Goal: Contribute content: Contribute content

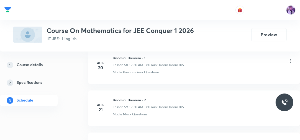
scroll to position [2926, 0]
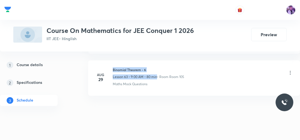
drag, startPoint x: 113, startPoint y: 62, endPoint x: 157, endPoint y: 66, distance: 44.3
click at [157, 67] on div "Binomial Theorem - 6 Lesson 63 • 9:00 AM • 80 min • Room Room 105" at bounding box center [148, 73] width 71 height 12
drag, startPoint x: 114, startPoint y: 62, endPoint x: 133, endPoint y: 60, distance: 19.0
click at [133, 67] on h6 "Binomial Theorem - 6" at bounding box center [148, 69] width 71 height 5
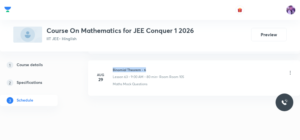
drag, startPoint x: 111, startPoint y: 62, endPoint x: 155, endPoint y: 62, distance: 44.3
click at [155, 67] on div "Aug 29 Binomial Theorem - 6 Lesson 63 • 9:00 AM • 80 min • Room Room 105 Maths …" at bounding box center [194, 76] width 198 height 19
copy h6 "Binomial Theorem - 6"
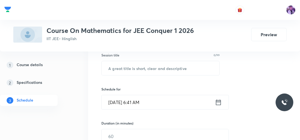
scroll to position [73, 0]
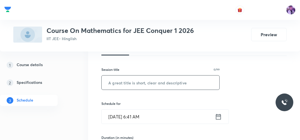
click at [195, 86] on input "text" at bounding box center [161, 83] width 118 height 14
paste input "Binomial Theorem - 6"
type input "Binomial Theorem - 7"
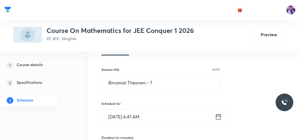
click at [141, 122] on input "Aug 30, 2025, 6:41 AM" at bounding box center [158, 117] width 113 height 14
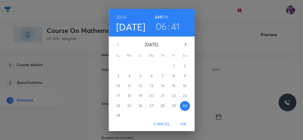
click at [159, 26] on h3 "06" at bounding box center [161, 27] width 12 height 12
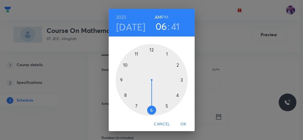
click at [133, 107] on div at bounding box center [152, 80] width 72 height 72
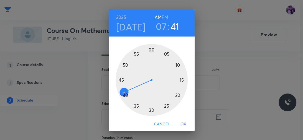
click at [149, 111] on div at bounding box center [152, 80] width 72 height 72
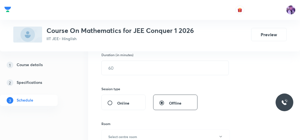
scroll to position [161, 0]
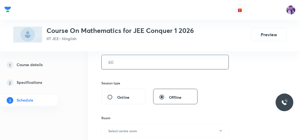
click at [117, 63] on input "text" at bounding box center [165, 62] width 127 height 14
type input "80"
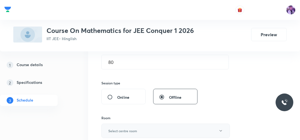
click at [127, 125] on button "Select centre room" at bounding box center [165, 131] width 129 height 14
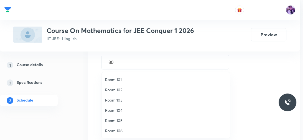
click at [120, 120] on span "Room 105" at bounding box center [165, 121] width 121 height 6
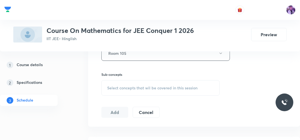
scroll to position [241, 0]
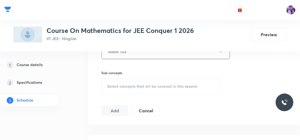
click at [120, 84] on span "Select concepts that wil be covered in this session" at bounding box center [152, 86] width 90 height 4
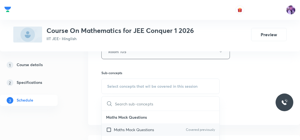
click at [119, 128] on p "Maths Mock Questions" at bounding box center [134, 130] width 40 height 6
checkbox input "true"
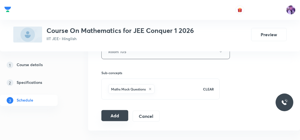
click at [109, 113] on button "Add" at bounding box center [114, 115] width 27 height 11
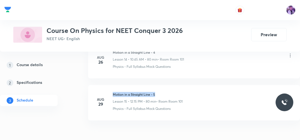
drag, startPoint x: 114, startPoint y: 92, endPoint x: 165, endPoint y: 86, distance: 51.6
click at [165, 86] on li "Aug 29 Motion in a Straight Line - 5 Lesson 15 • 12:15 PM • 80 min • Room Room …" at bounding box center [194, 102] width 212 height 35
copy h6 "Motion in a Straight Line - 5"
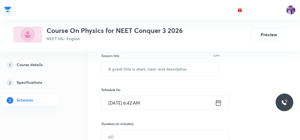
scroll to position [90, 0]
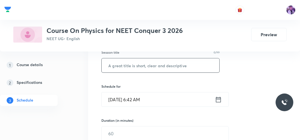
click at [166, 70] on input "text" at bounding box center [161, 65] width 118 height 14
paste input "Motion in a Straight Line - 5"
click at [166, 70] on input "Motion in a Str" at bounding box center [161, 65] width 118 height 14
type input "Motion in a Plane - 1"
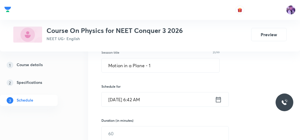
click at [140, 102] on input "Aug 30, 2025, 6:42 AM" at bounding box center [158, 100] width 113 height 14
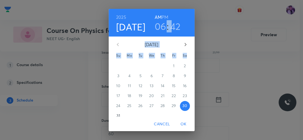
drag, startPoint x: 140, startPoint y: 102, endPoint x: 155, endPoint y: 33, distance: 70.3
click at [155, 33] on div "2025 Aug 30 06 : 42 AM PM August 2025 Su Mo Tu We Th Fr Sa 27 28 29 30 31 1 2 3…" at bounding box center [152, 65] width 86 height 112
click at [157, 30] on h3 "06" at bounding box center [161, 27] width 12 height 12
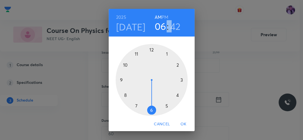
click at [132, 109] on div at bounding box center [152, 80] width 72 height 72
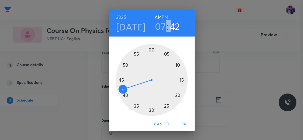
click at [149, 110] on div at bounding box center [152, 80] width 72 height 72
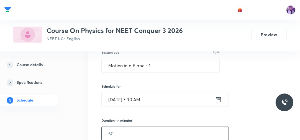
click at [114, 137] on input "text" at bounding box center [165, 134] width 127 height 14
type input "80"
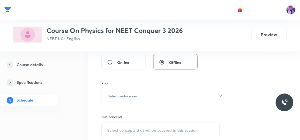
scroll to position [205, 0]
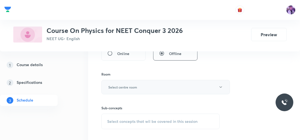
click at [124, 93] on button "Select centre room" at bounding box center [165, 87] width 129 height 14
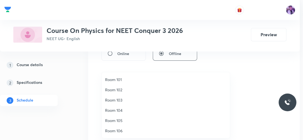
click at [106, 83] on li "Room 101" at bounding box center [166, 80] width 128 height 10
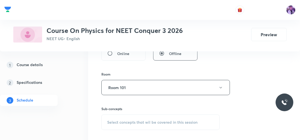
click at [121, 117] on div "Select concepts that wil be covered in this session" at bounding box center [160, 123] width 118 height 16
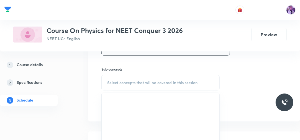
scroll to position [249, 0]
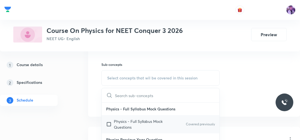
click at [123, 126] on p "Physics - Full Syllabus Mock Questions" at bounding box center [142, 125] width 56 height 12
checkbox input "true"
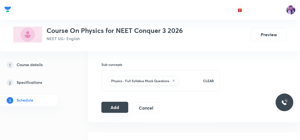
click at [117, 105] on button "Add" at bounding box center [114, 107] width 27 height 11
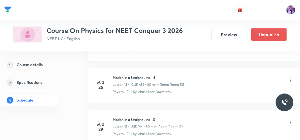
scroll to position [708, 0]
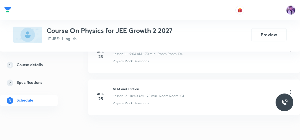
scroll to position [784, 0]
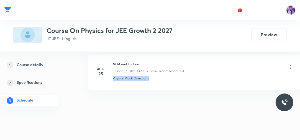
drag, startPoint x: 248, startPoint y: 105, endPoint x: 303, endPoint y: 59, distance: 71.4
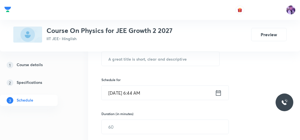
scroll to position [98, 0]
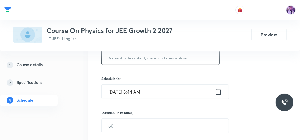
click at [191, 60] on input "text" at bounding box center [161, 58] width 118 height 14
type input "Circular Motion"
click at [147, 91] on input "Aug 30, 2025, 6:44 AM" at bounding box center [158, 92] width 113 height 14
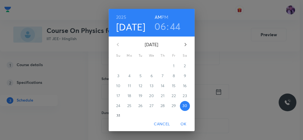
click at [162, 28] on h3 "06" at bounding box center [160, 27] width 12 height 12
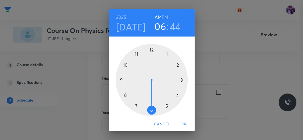
click at [133, 105] on div at bounding box center [152, 80] width 72 height 72
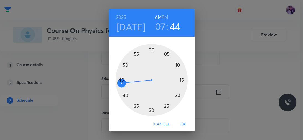
click at [148, 109] on div at bounding box center [152, 80] width 72 height 72
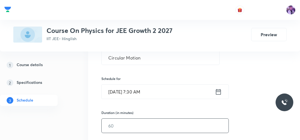
click at [128, 119] on input "text" at bounding box center [165, 126] width 127 height 14
type input "80"
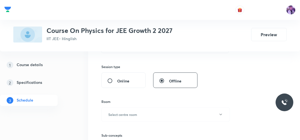
scroll to position [186, 0]
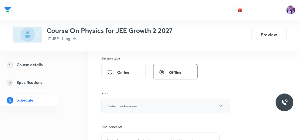
click at [115, 104] on h6 "Select centre room" at bounding box center [122, 106] width 29 height 5
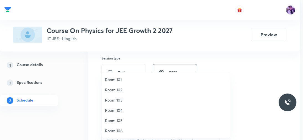
click at [117, 111] on span "Room 104" at bounding box center [165, 110] width 121 height 6
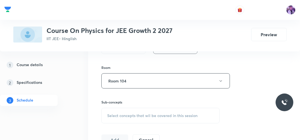
scroll to position [239, 0]
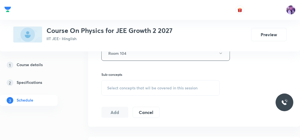
click at [121, 90] on div "Select concepts that wil be covered in this session" at bounding box center [160, 88] width 118 height 16
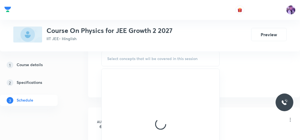
scroll to position [270, 0]
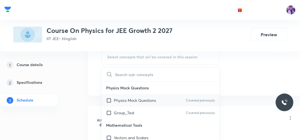
click at [155, 98] on p "Physics Mock Questions" at bounding box center [135, 101] width 42 height 6
click at [155, 94] on p "Physics Mock Questions" at bounding box center [161, 88] width 118 height 12
checkbox input "true"
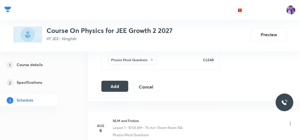
click at [111, 83] on button "Add" at bounding box center [114, 86] width 27 height 11
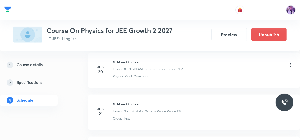
scroll to position [582, 0]
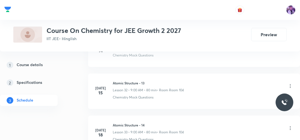
scroll to position [2632, 0]
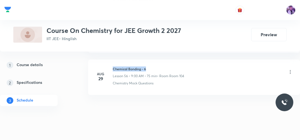
drag, startPoint x: 114, startPoint y: 61, endPoint x: 149, endPoint y: 60, distance: 34.9
click at [149, 66] on div "[DATE] Chemical Bonding - 6 Lesson 56 • 9:00 AM • 75 min • Room Room 104 Chemis…" at bounding box center [194, 75] width 198 height 19
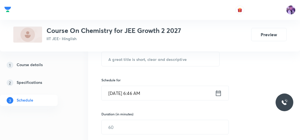
scroll to position [88, 0]
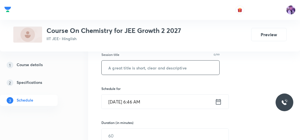
click at [178, 65] on input "text" at bounding box center [161, 68] width 118 height 14
paste input "Chemical Bonding - 6"
type input "Chemical Bonding - 7"
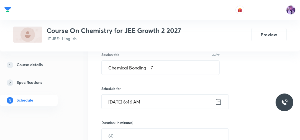
click at [138, 96] on input "[DATE] 6:46 AM" at bounding box center [158, 102] width 113 height 14
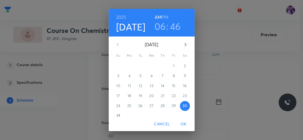
click at [159, 30] on h3 "06" at bounding box center [160, 27] width 12 height 12
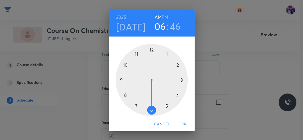
click at [133, 104] on div at bounding box center [152, 80] width 72 height 72
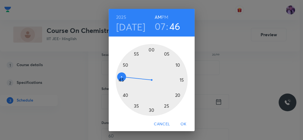
click at [160, 28] on h3 "07" at bounding box center [160, 27] width 11 height 12
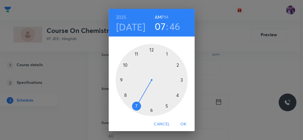
click at [120, 79] on div at bounding box center [152, 80] width 72 height 72
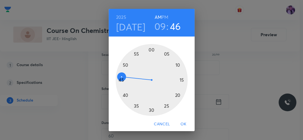
click at [166, 53] on div at bounding box center [152, 80] width 72 height 72
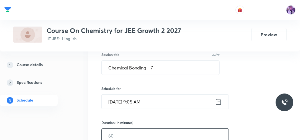
click at [128, 129] on input "text" at bounding box center [165, 136] width 127 height 14
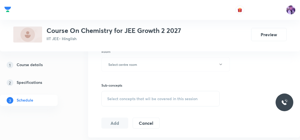
scroll to position [232, 0]
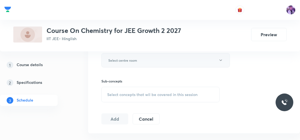
type input "75"
click at [185, 66] on button "Select centre room" at bounding box center [165, 60] width 129 height 14
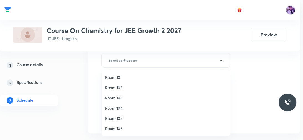
click at [120, 107] on span "Room 104" at bounding box center [165, 108] width 121 height 6
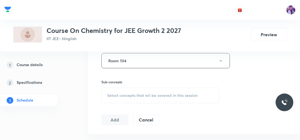
click at [145, 93] on span "Select concepts that wil be covered in this session" at bounding box center [152, 95] width 90 height 4
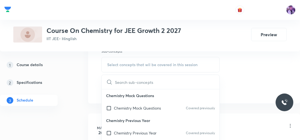
scroll to position [267, 0]
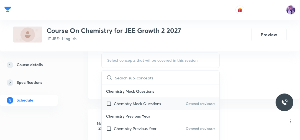
click at [134, 104] on p "Chemistry Mock Questions" at bounding box center [137, 104] width 47 height 6
checkbox input "true"
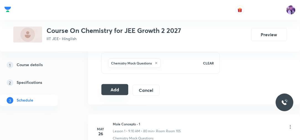
click at [112, 91] on button "Add" at bounding box center [114, 89] width 27 height 11
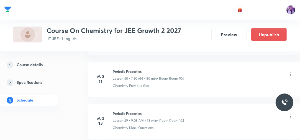
scroll to position [2430, 0]
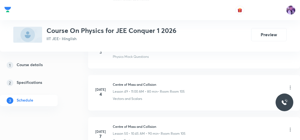
scroll to position [3766, 0]
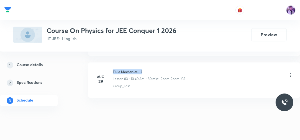
drag, startPoint x: 113, startPoint y: 62, endPoint x: 152, endPoint y: 61, distance: 38.8
click at [152, 69] on h6 "Fluid Mechanics - 2" at bounding box center [149, 71] width 73 height 5
copy h6 "Fluid Mechanics - 2"
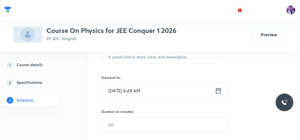
scroll to position [86, 0]
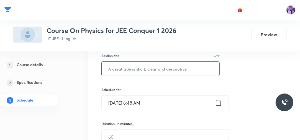
click at [166, 71] on input "text" at bounding box center [161, 69] width 118 height 14
paste input "Fluid Mechanics - 2"
type input "Fluid Mechanics - 3"
click at [139, 103] on input "Aug 30, 2025, 6:48 AM" at bounding box center [158, 103] width 113 height 14
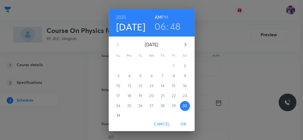
click at [159, 32] on h3 "06" at bounding box center [160, 27] width 12 height 12
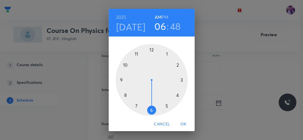
click at [119, 78] on div at bounding box center [152, 80] width 72 height 72
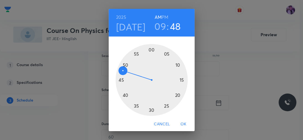
click at [176, 63] on div at bounding box center [152, 80] width 72 height 72
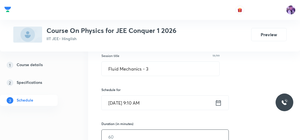
click at [121, 130] on input "text" at bounding box center [165, 137] width 127 height 14
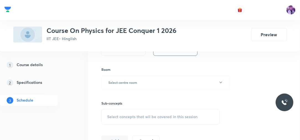
scroll to position [216, 0]
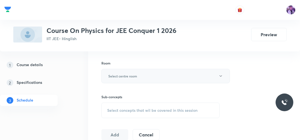
type input "80"
click at [129, 72] on button "Select centre room" at bounding box center [165, 76] width 129 height 14
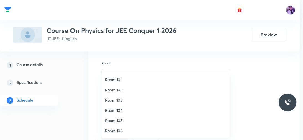
click at [117, 120] on span "Room 105" at bounding box center [165, 121] width 121 height 6
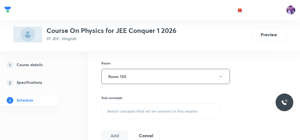
click at [132, 114] on div "Select concepts that wil be covered in this session" at bounding box center [160, 112] width 118 height 16
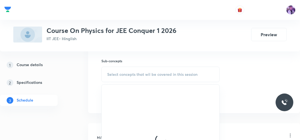
scroll to position [265, 0]
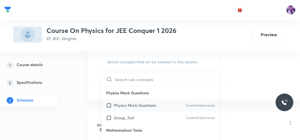
click at [139, 103] on p "Physics Mock Questions" at bounding box center [135, 106] width 42 height 6
checkbox input "true"
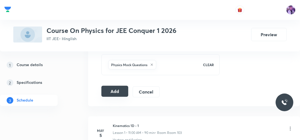
click at [113, 86] on button "Add" at bounding box center [114, 91] width 27 height 11
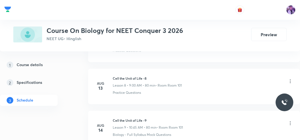
scroll to position [910, 0]
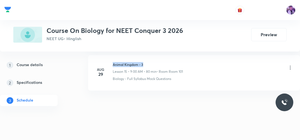
drag, startPoint x: 114, startPoint y: 63, endPoint x: 147, endPoint y: 62, distance: 33.0
click at [146, 62] on h6 "Animal Kingdom - 3" at bounding box center [148, 64] width 70 height 5
copy h6 "Animal Kingdom - 3"
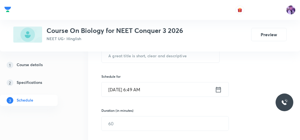
scroll to position [103, 0]
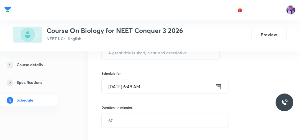
click at [164, 50] on div "Plus Courses Course On Biology for NEET Conquer 3 2026 NEET UG • Hinglish Previ…" at bounding box center [150, 26] width 300 height 52
click at [164, 52] on input "text" at bounding box center [161, 52] width 118 height 14
paste input "Animal Kingdom - 3"
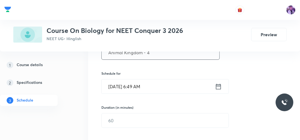
type input "Animal Kingdom - 4"
click at [139, 90] on input "Aug 30, 2025, 6:49 AM" at bounding box center [158, 87] width 113 height 14
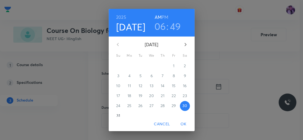
click at [160, 29] on h3 "06" at bounding box center [160, 27] width 12 height 12
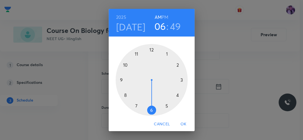
click at [121, 80] on div at bounding box center [152, 80] width 72 height 72
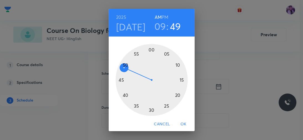
click at [175, 64] on div at bounding box center [152, 80] width 72 height 72
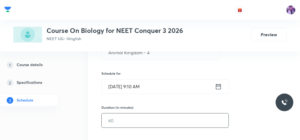
click at [136, 114] on input "text" at bounding box center [165, 121] width 127 height 14
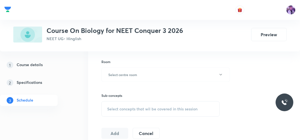
scroll to position [222, 0]
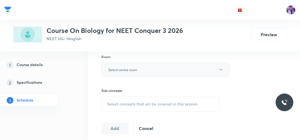
type input "80"
click at [175, 74] on button "Select centre room" at bounding box center [165, 70] width 129 height 14
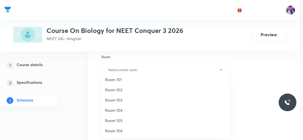
click at [130, 80] on span "Room 101" at bounding box center [165, 80] width 121 height 6
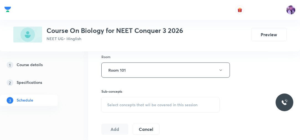
click at [128, 103] on span "Select concepts that wil be covered in this session" at bounding box center [152, 105] width 90 height 4
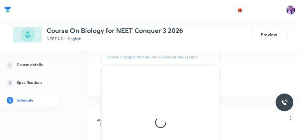
scroll to position [272, 0]
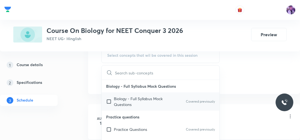
click at [118, 101] on p "Biology - Full Syllabus Mock Questions" at bounding box center [142, 102] width 56 height 12
checkbox input "true"
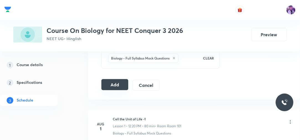
click at [117, 81] on button "Add" at bounding box center [114, 84] width 27 height 11
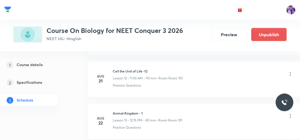
scroll to position [708, 0]
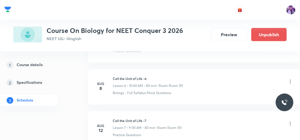
drag, startPoint x: 156, startPoint y: 45, endPoint x: 101, endPoint y: -6, distance: 75.3
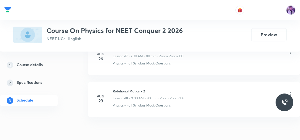
scroll to position [2296, 0]
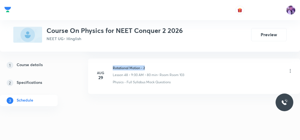
drag, startPoint x: 112, startPoint y: 62, endPoint x: 153, endPoint y: 60, distance: 40.2
click at [152, 65] on h6 "Rotational Motion - 2" at bounding box center [148, 67] width 71 height 5
copy h6 "Rotational Motion - 2"
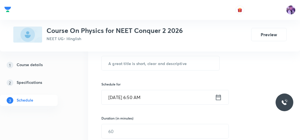
scroll to position [100, 0]
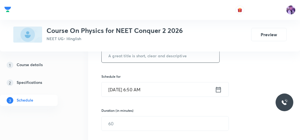
click at [173, 59] on input "text" at bounding box center [161, 55] width 118 height 14
paste input "Rotational Motion - 2"
type input "Rotational Motion - 3"
click at [139, 93] on input "Aug 30, 2025, 6:50 AM" at bounding box center [158, 90] width 113 height 14
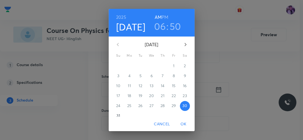
click at [158, 29] on h3 "06" at bounding box center [160, 27] width 12 height 12
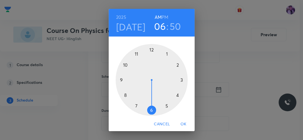
click at [134, 104] on div at bounding box center [152, 80] width 72 height 72
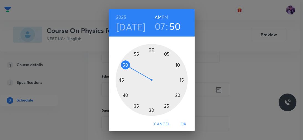
click at [149, 112] on div at bounding box center [152, 80] width 72 height 72
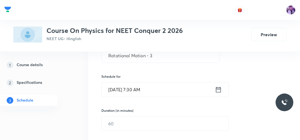
click at [140, 93] on input "Aug 30, 2025, 7:30 AM" at bounding box center [158, 90] width 113 height 14
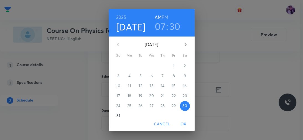
click at [162, 28] on h3 "07" at bounding box center [160, 27] width 11 height 12
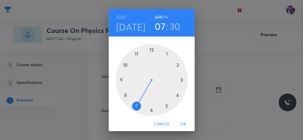
click at [120, 78] on div at bounding box center [152, 80] width 72 height 72
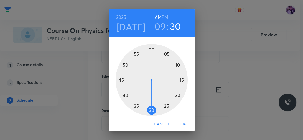
click at [176, 65] on div at bounding box center [152, 80] width 72 height 72
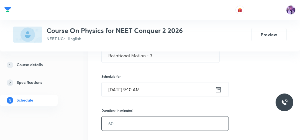
click at [118, 124] on input "text" at bounding box center [165, 124] width 127 height 14
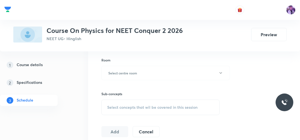
scroll to position [227, 0]
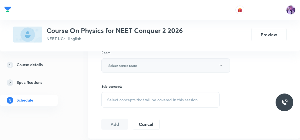
type input "80"
click at [144, 62] on button "Select centre room" at bounding box center [165, 65] width 129 height 14
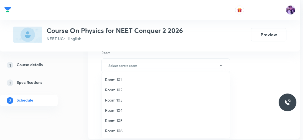
click at [113, 99] on span "Room 103" at bounding box center [165, 100] width 121 height 6
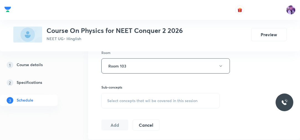
click at [130, 96] on div "Select concepts that wil be covered in this session" at bounding box center [160, 101] width 118 height 16
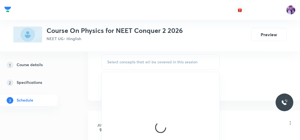
scroll to position [269, 0]
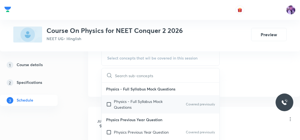
click at [141, 102] on p "Physics - Full Syllabus Mock Questions" at bounding box center [142, 105] width 56 height 12
checkbox input "true"
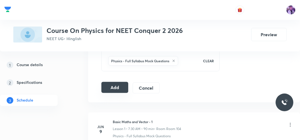
click at [122, 86] on button "Add" at bounding box center [114, 87] width 27 height 11
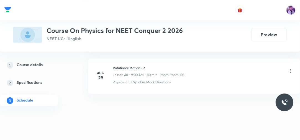
scroll to position [2052, 0]
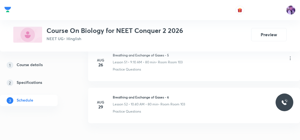
scroll to position [2448, 0]
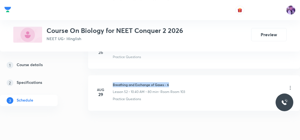
drag, startPoint x: 112, startPoint y: 76, endPoint x: 171, endPoint y: 78, distance: 59.0
click at [171, 82] on h6 "Breathing and Exchange of Gases - 6" at bounding box center [149, 84] width 72 height 5
copy h6 "Breathing and Exchange of Gases - 6"
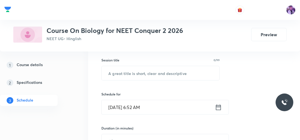
scroll to position [90, 0]
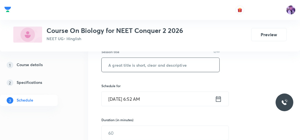
click at [174, 69] on input "text" at bounding box center [161, 65] width 118 height 14
paste input "Breathing and Exchange of Gases - 6"
type input "Breathing and Exchange of Gases - 7"
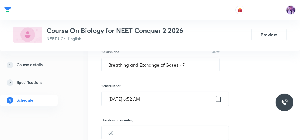
click at [139, 104] on input "[DATE] 6:52 AM" at bounding box center [158, 99] width 113 height 14
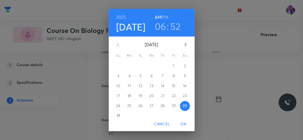
click at [160, 30] on h3 "06" at bounding box center [161, 27] width 12 height 12
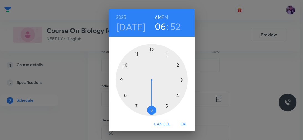
click at [119, 79] on div at bounding box center [152, 80] width 72 height 72
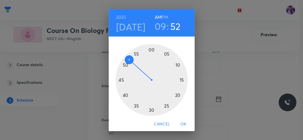
click at [161, 29] on h3 "09" at bounding box center [161, 27] width 12 height 12
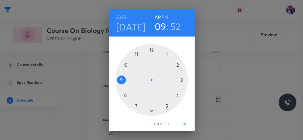
click at [124, 63] on div at bounding box center [152, 80] width 72 height 72
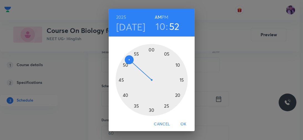
click at [123, 94] on div at bounding box center [152, 80] width 72 height 72
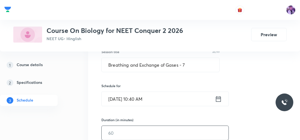
click at [121, 135] on input "text" at bounding box center [165, 133] width 127 height 14
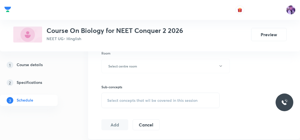
scroll to position [231, 0]
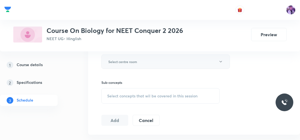
type input "80"
click at [171, 55] on button "Select centre room" at bounding box center [165, 62] width 129 height 14
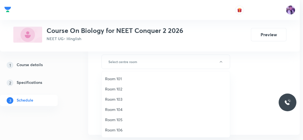
click at [126, 96] on li "Room 103" at bounding box center [166, 99] width 128 height 10
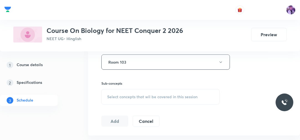
click at [126, 96] on span "Select concepts that wil be covered in this session" at bounding box center [152, 97] width 90 height 4
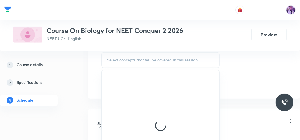
scroll to position [272, 0]
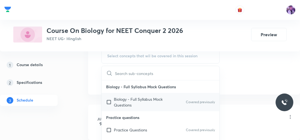
click at [140, 95] on div "Biology - Full Syllabus Mock Questions Covered previously" at bounding box center [161, 102] width 118 height 18
checkbox input "true"
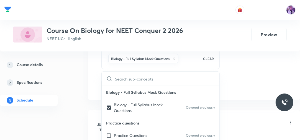
click at [68, 90] on div "1 Course details 2 Specifications 3 Schedule" at bounding box center [36, 86] width 73 height 53
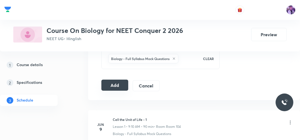
click at [123, 83] on button "Add" at bounding box center [114, 85] width 27 height 11
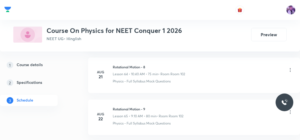
scroll to position [3220, 0]
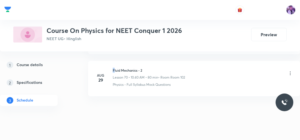
click at [113, 68] on h6 "Fluid Mechanics - 2" at bounding box center [149, 70] width 72 height 5
click at [114, 68] on h6 "Fluid Mechanics - 2" at bounding box center [149, 70] width 72 height 5
drag, startPoint x: 112, startPoint y: 60, endPoint x: 145, endPoint y: 58, distance: 33.1
click at [145, 61] on li "[DATE] Fluid Mechanics - 2 Lesson 70 • 10:40 AM • 80 min • Room Room 102 Physic…" at bounding box center [194, 78] width 212 height 35
click at [146, 61] on li "[DATE] Fluid Mechanics - 2 Lesson 70 • 10:40 AM • 80 min • Room Room 102 Physic…" at bounding box center [194, 78] width 212 height 35
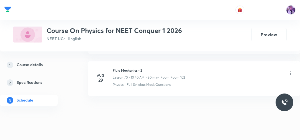
click at [146, 61] on li "[DATE] Fluid Mechanics - 2 Lesson 70 • 10:40 AM • 80 min • Room Room 102 Physic…" at bounding box center [194, 78] width 212 height 35
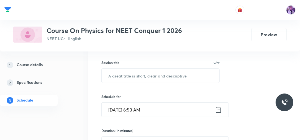
scroll to position [101, 0]
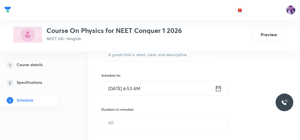
click at [190, 49] on div "Plus Courses Course On Physics for NEET Conquer 1 2026 NEET UG • Hinglish Previ…" at bounding box center [150, 26] width 300 height 52
click at [185, 53] on input "text" at bounding box center [161, 54] width 118 height 14
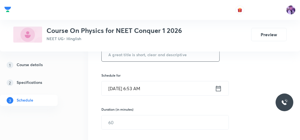
paste input "f"
type input "f"
click at [127, 55] on input "Fluid Mehanics - 3" at bounding box center [161, 54] width 118 height 14
type input "Fluid Mechanics - 3"
click at [139, 85] on input "Aug 30, 2025, 6:53 AM" at bounding box center [158, 88] width 113 height 14
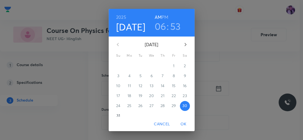
click at [158, 27] on h3 "06" at bounding box center [161, 27] width 12 height 12
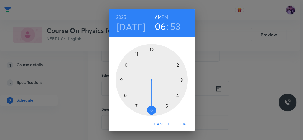
click at [122, 65] on div at bounding box center [152, 80] width 72 height 72
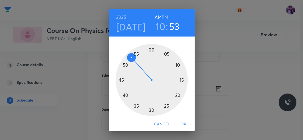
click at [123, 95] on div at bounding box center [152, 80] width 72 height 72
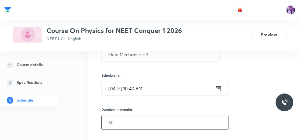
click at [123, 122] on input "text" at bounding box center [165, 123] width 127 height 14
type input "9"
type input "0"
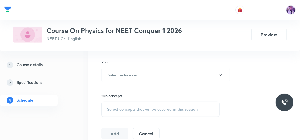
scroll to position [223, 0]
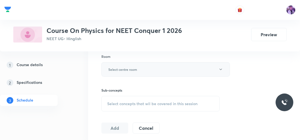
type input "80"
click at [142, 67] on button "Select centre room" at bounding box center [165, 69] width 129 height 14
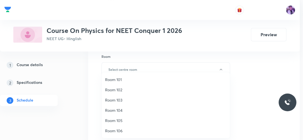
click at [111, 120] on span "Room 105" at bounding box center [165, 121] width 121 height 6
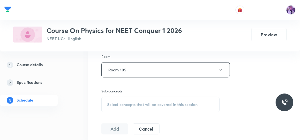
click at [144, 100] on div "Select concepts that wil be covered in this session" at bounding box center [160, 105] width 118 height 16
click at [193, 66] on button "Room 105" at bounding box center [165, 69] width 129 height 15
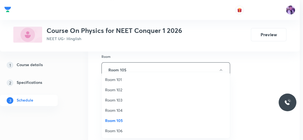
click at [130, 77] on span "Room 101" at bounding box center [165, 80] width 121 height 6
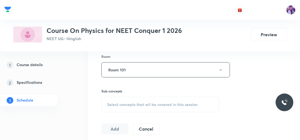
click at [126, 101] on div "Select concepts that wil be covered in this session" at bounding box center [160, 105] width 118 height 16
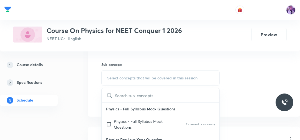
scroll to position [255, 0]
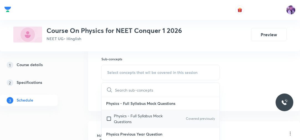
click at [119, 117] on p "Physics - Full Syllabus Mock Questions" at bounding box center [142, 119] width 56 height 12
checkbox input "true"
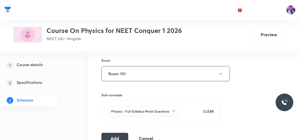
scroll to position [211, 0]
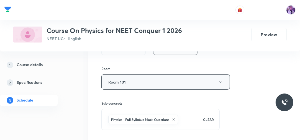
click at [155, 80] on button "Room 101" at bounding box center [165, 82] width 129 height 15
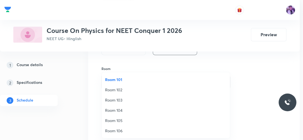
click at [125, 81] on span "Room 101" at bounding box center [165, 80] width 121 height 6
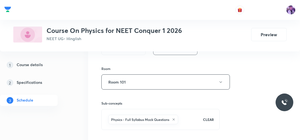
click at [68, 103] on div "1 Course details 2 Specifications 3 Schedule" at bounding box center [36, 86] width 73 height 53
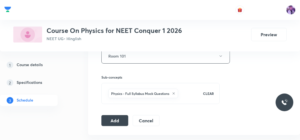
scroll to position [237, 0]
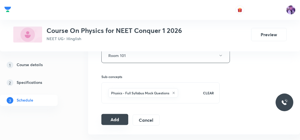
click at [119, 117] on button "Add" at bounding box center [114, 119] width 27 height 11
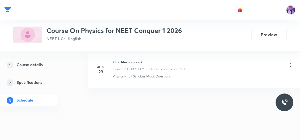
scroll to position [2976, 0]
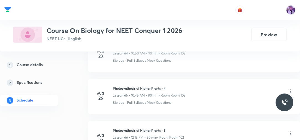
scroll to position [3052, 0]
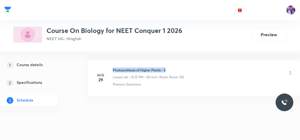
drag, startPoint x: 113, startPoint y: 61, endPoint x: 172, endPoint y: 58, distance: 59.4
click at [172, 61] on li "[DATE] Photosynthesis of Higher Plants - 5 Lesson 66 • 12:15 PM • 80 min • Room…" at bounding box center [194, 78] width 212 height 35
copy h6 "Photosynthesis of Higher Plants - 5"
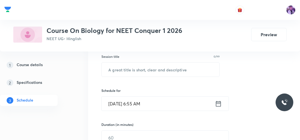
scroll to position [81, 0]
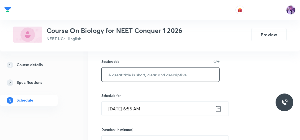
click at [184, 76] on input "text" at bounding box center [161, 75] width 118 height 14
paste input "Photosynthesis of Higher Plants - 5"
type input "Photosynthesis of Higher Plants - 6"
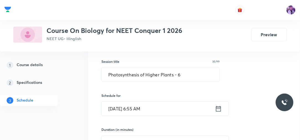
click at [140, 114] on input "[DATE] 6:55 AM" at bounding box center [158, 109] width 113 height 14
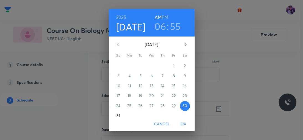
click at [163, 18] on h6 "PM" at bounding box center [165, 17] width 7 height 8
click at [161, 25] on h3 "06" at bounding box center [160, 27] width 12 height 12
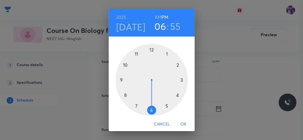
click at [149, 50] on div at bounding box center [152, 80] width 72 height 72
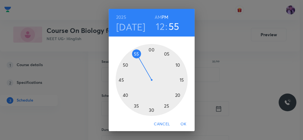
click at [180, 80] on div at bounding box center [152, 80] width 72 height 72
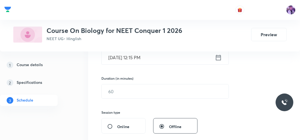
scroll to position [152, 0]
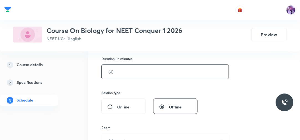
click at [133, 72] on input "text" at bounding box center [165, 72] width 127 height 14
type input "80"
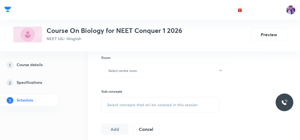
scroll to position [222, 0]
click at [140, 74] on button "Select centre room" at bounding box center [165, 70] width 129 height 14
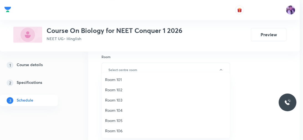
click at [132, 93] on li "Room 102" at bounding box center [166, 90] width 128 height 10
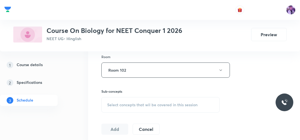
click at [130, 103] on span "Select concepts that wil be covered in this session" at bounding box center [152, 105] width 90 height 4
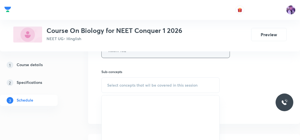
click at [164, 53] on button "Room 102" at bounding box center [165, 50] width 129 height 15
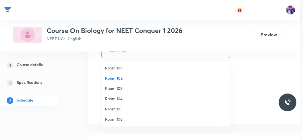
click at [127, 68] on span "Room 101" at bounding box center [165, 68] width 121 height 6
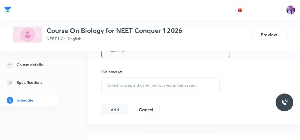
click at [131, 78] on div "Select concepts that wil be covered in this session" at bounding box center [160, 86] width 118 height 16
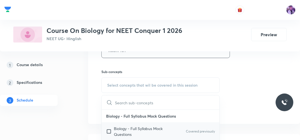
click at [115, 129] on p "Biology - Full Syllabus Mock Questions" at bounding box center [142, 132] width 56 height 12
checkbox input "true"
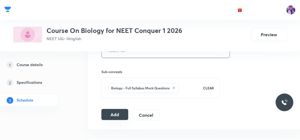
click at [115, 112] on button "Add" at bounding box center [114, 114] width 27 height 11
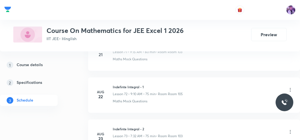
scroll to position [3388, 0]
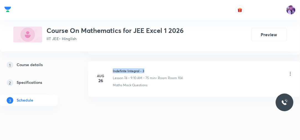
drag, startPoint x: 112, startPoint y: 62, endPoint x: 156, endPoint y: 62, distance: 43.8
click at [156, 68] on h6 "Indefinte Integral - 3" at bounding box center [148, 70] width 70 height 5
copy h6 "Indefinte Integral - 3"
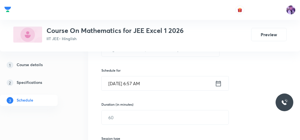
scroll to position [100, 0]
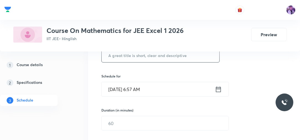
click at [167, 59] on input "text" at bounding box center [161, 55] width 118 height 14
paste input "Indefinte Integral - 3"
type input "Indefinte Integral - 4"
click at [142, 88] on input "Aug 30, 2025, 6:57 AM" at bounding box center [158, 89] width 113 height 14
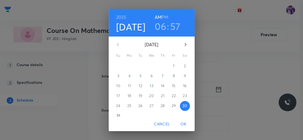
click at [157, 25] on h3 "06" at bounding box center [161, 27] width 12 height 12
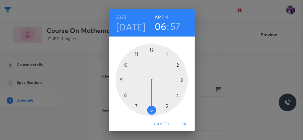
click at [120, 80] on div at bounding box center [152, 80] width 72 height 72
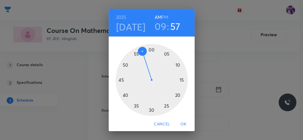
click at [180, 80] on div at bounding box center [152, 80] width 72 height 72
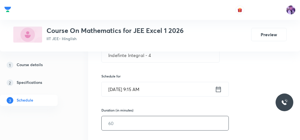
click at [127, 125] on input "text" at bounding box center [165, 123] width 127 height 14
type input "75"
click at [291, 53] on div "Session 75 Live class Session title 22/99 Indefinte Integral - 4 ​ Schedule for…" at bounding box center [194, 131] width 212 height 268
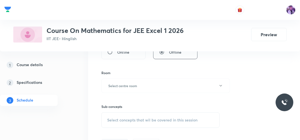
scroll to position [215, 0]
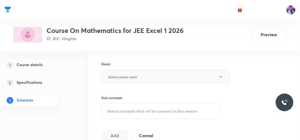
click at [173, 74] on button "Select centre room" at bounding box center [165, 77] width 129 height 14
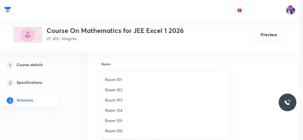
click at [122, 90] on span "Room 102" at bounding box center [165, 90] width 121 height 6
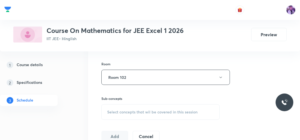
click at [121, 108] on div "Select concepts that wil be covered in this session" at bounding box center [160, 112] width 118 height 16
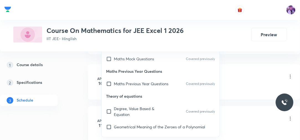
scroll to position [318, 0]
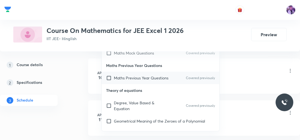
click at [124, 74] on div "Maths Previous Year Questions Covered previously" at bounding box center [161, 78] width 118 height 12
checkbox input "true"
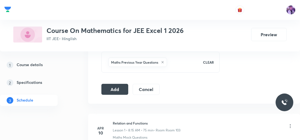
scroll to position [262, 0]
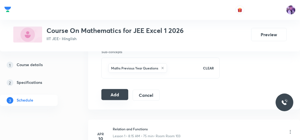
click at [120, 95] on button "Add" at bounding box center [114, 94] width 27 height 11
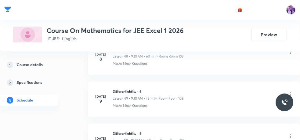
scroll to position [3144, 0]
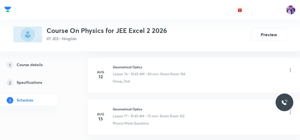
scroll to position [3766, 0]
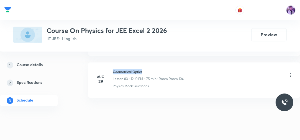
drag, startPoint x: 112, startPoint y: 62, endPoint x: 147, endPoint y: 60, distance: 34.9
click at [147, 69] on div "Aug 29 Geometrical Optics Lesson 83 • 12:10 PM • 75 min • Room Room 104 Physics…" at bounding box center [194, 78] width 198 height 19
copy h6 "Geometrical Optics"
click at [149, 76] on p "Lesson 83 • 12:10 PM • 75 min" at bounding box center [135, 78] width 44 height 5
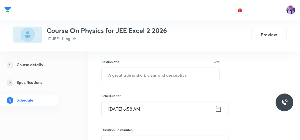
scroll to position [74, 0]
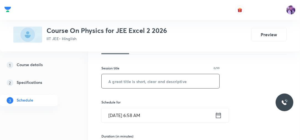
click at [152, 82] on input "text" at bounding box center [161, 81] width 118 height 14
type input "Geometrical Optics"
click at [142, 117] on input "Aug 30, 2025, 6:58 AM" at bounding box center [158, 115] width 113 height 14
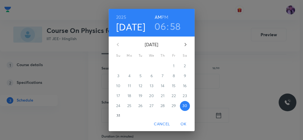
click at [161, 26] on h3 "06" at bounding box center [160, 27] width 12 height 12
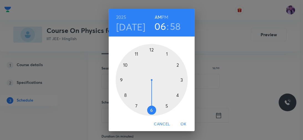
click at [123, 63] on div at bounding box center [152, 80] width 72 height 72
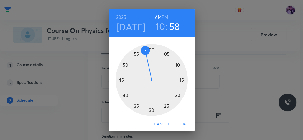
click at [123, 95] on div at bounding box center [152, 80] width 72 height 72
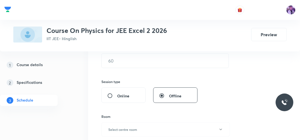
scroll to position [171, 0]
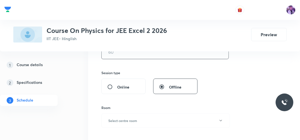
click at [127, 54] on input "text" at bounding box center [165, 52] width 127 height 14
type input "75"
click at [134, 117] on button "Select centre room" at bounding box center [165, 121] width 129 height 14
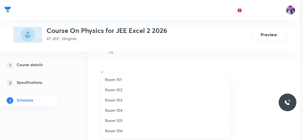
click at [121, 116] on li "Room 105" at bounding box center [166, 121] width 128 height 10
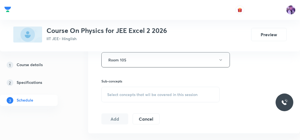
scroll to position [234, 0]
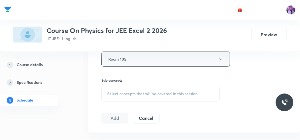
click at [135, 64] on button "Room 105" at bounding box center [165, 59] width 129 height 15
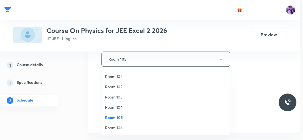
click at [111, 89] on span "Room 102" at bounding box center [165, 87] width 121 height 6
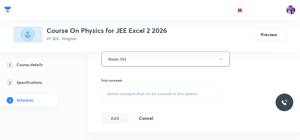
click at [124, 95] on span "Select concepts that wil be covered in this session" at bounding box center [152, 94] width 90 height 4
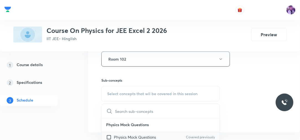
click at [123, 132] on div "Physics Mock Questions Covered previously" at bounding box center [161, 137] width 118 height 12
checkbox input "true"
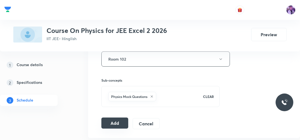
click at [125, 124] on button "Add" at bounding box center [114, 123] width 27 height 11
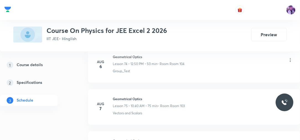
scroll to position [3522, 0]
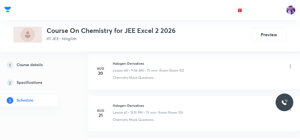
scroll to position [3010, 0]
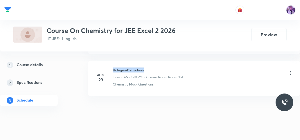
drag, startPoint x: 113, startPoint y: 62, endPoint x: 146, endPoint y: 60, distance: 32.7
click at [146, 68] on h6 "Halogen-Derivatives" at bounding box center [148, 70] width 70 height 5
copy h6 "Halogen-Derivatives"
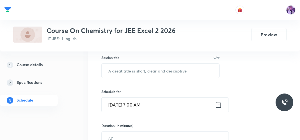
scroll to position [80, 0]
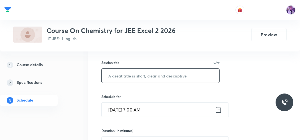
click at [186, 70] on input "text" at bounding box center [161, 76] width 118 height 14
paste input "Halogen-Derivatives"
type input "Halogen-Derivatives"
click at [138, 113] on input "[DATE] 7:00 AM" at bounding box center [158, 110] width 113 height 14
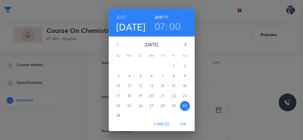
click at [160, 30] on h3 "07" at bounding box center [159, 27] width 11 height 12
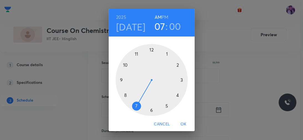
click at [165, 18] on h6 "PM" at bounding box center [165, 17] width 7 height 8
click at [150, 50] on div at bounding box center [152, 80] width 72 height 72
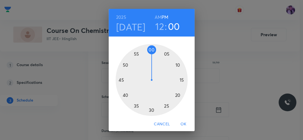
click at [179, 80] on div at bounding box center [152, 80] width 72 height 72
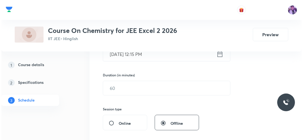
scroll to position [159, 0]
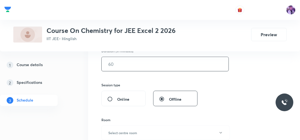
click at [141, 58] on input "text" at bounding box center [165, 64] width 127 height 14
type input "75"
click at [123, 129] on button "Select centre room" at bounding box center [165, 133] width 129 height 14
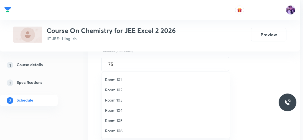
click at [130, 92] on span "Room 102" at bounding box center [165, 90] width 121 height 6
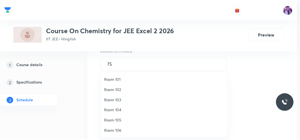
scroll to position [160, 0]
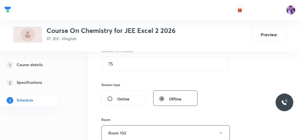
click at [63, 106] on div "1 Course details 2 Specifications 3 Schedule" at bounding box center [36, 86] width 73 height 53
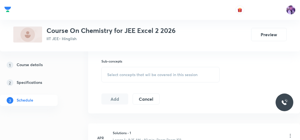
scroll to position [266, 0]
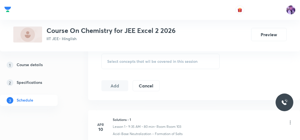
click at [153, 64] on div "Select concepts that wil be covered in this session" at bounding box center [160, 62] width 118 height 16
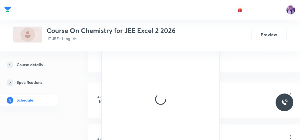
scroll to position [274, 0]
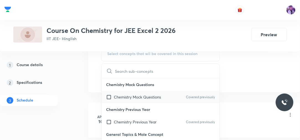
click at [143, 97] on p "Chemistry Mock Questions" at bounding box center [137, 97] width 47 height 6
checkbox input "true"
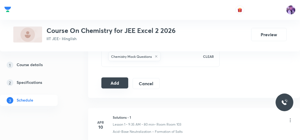
click at [114, 82] on button "Add" at bounding box center [114, 83] width 27 height 11
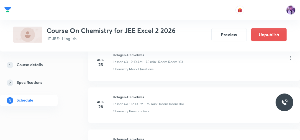
scroll to position [2808, 0]
